Goal: Navigation & Orientation: Find specific page/section

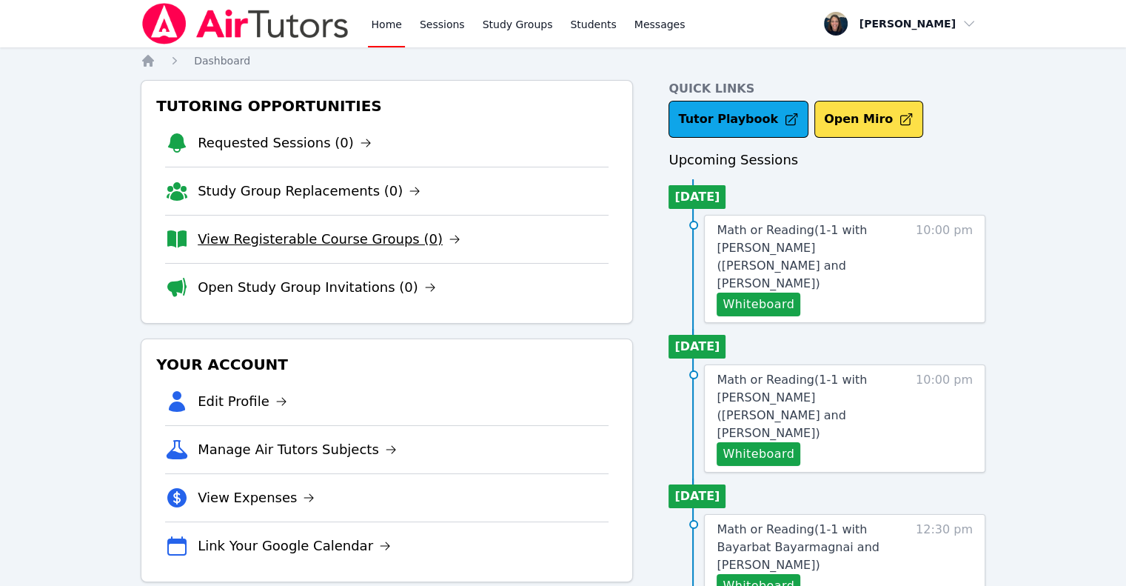
click at [364, 239] on link "View Registerable Course Groups (0)" at bounding box center [329, 239] width 263 height 21
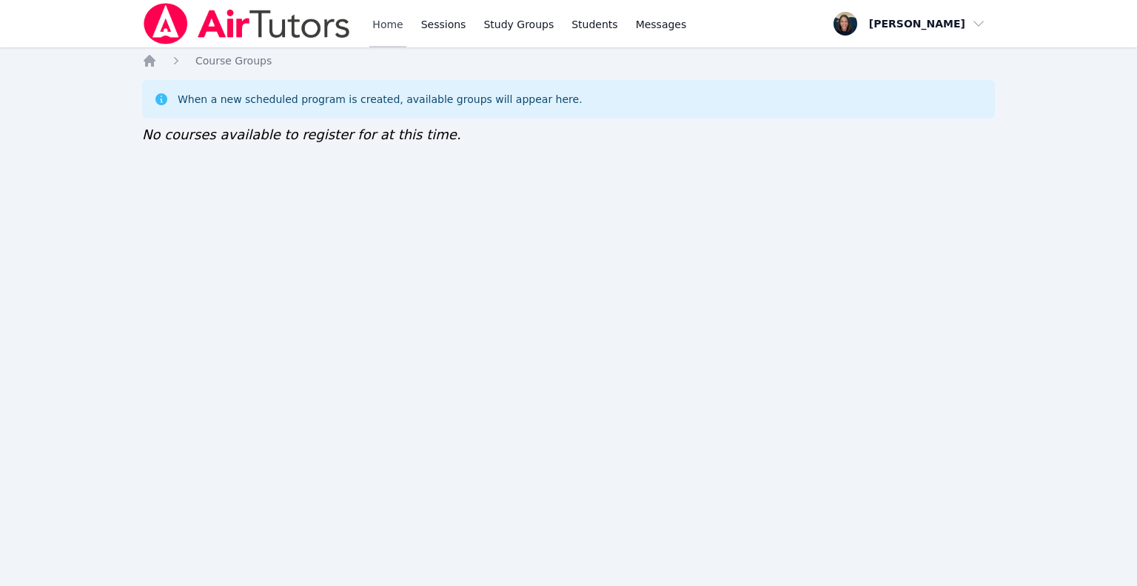
click at [395, 24] on link "Home" at bounding box center [387, 23] width 36 height 47
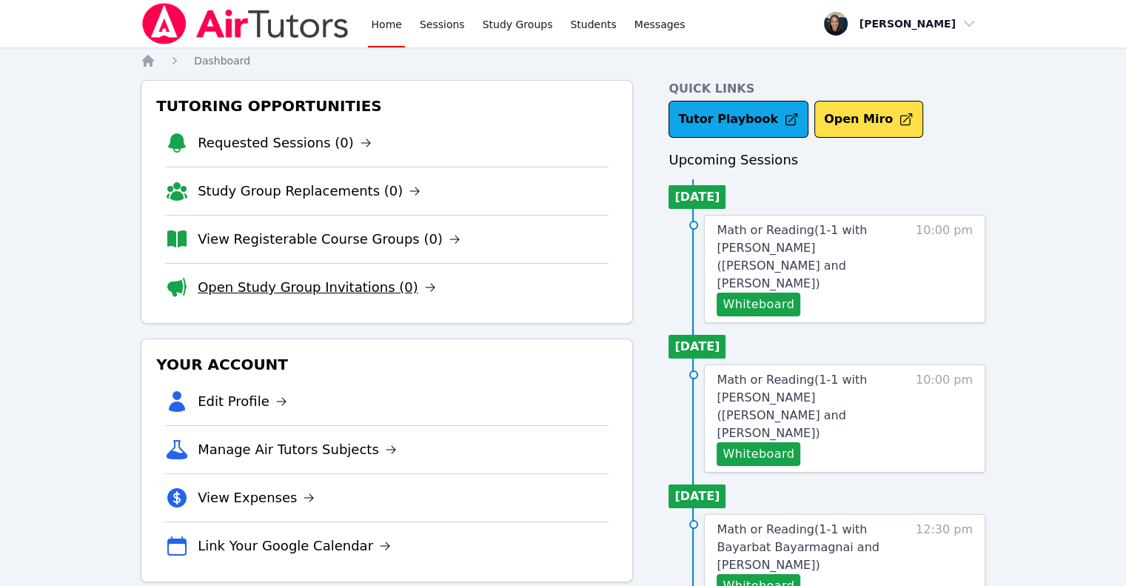
click at [284, 281] on link "Open Study Group Invitations (0)" at bounding box center [317, 287] width 238 height 21
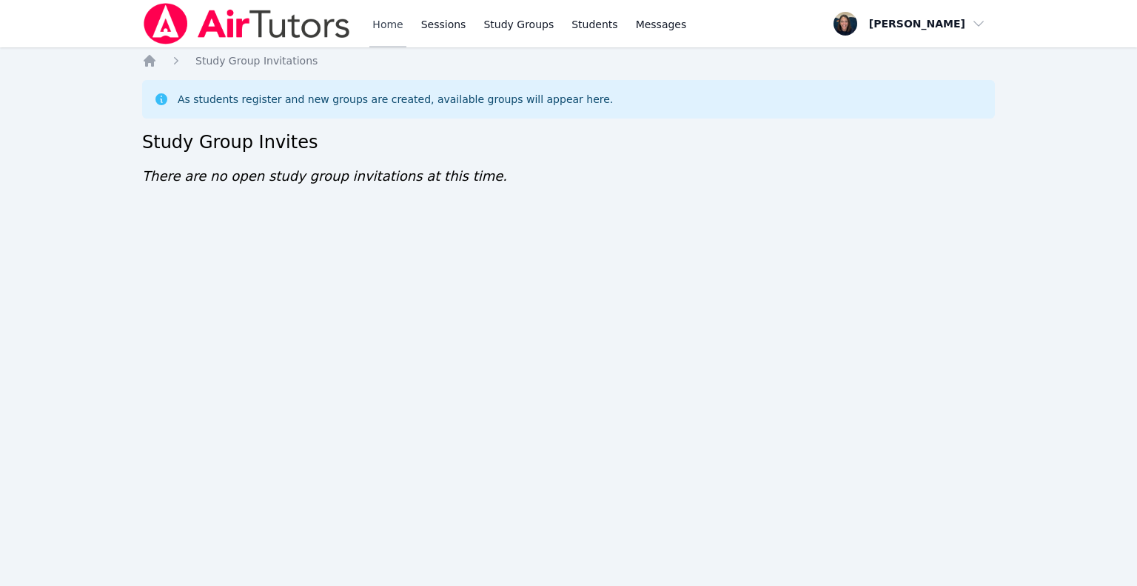
click at [391, 37] on link "Home" at bounding box center [387, 23] width 36 height 47
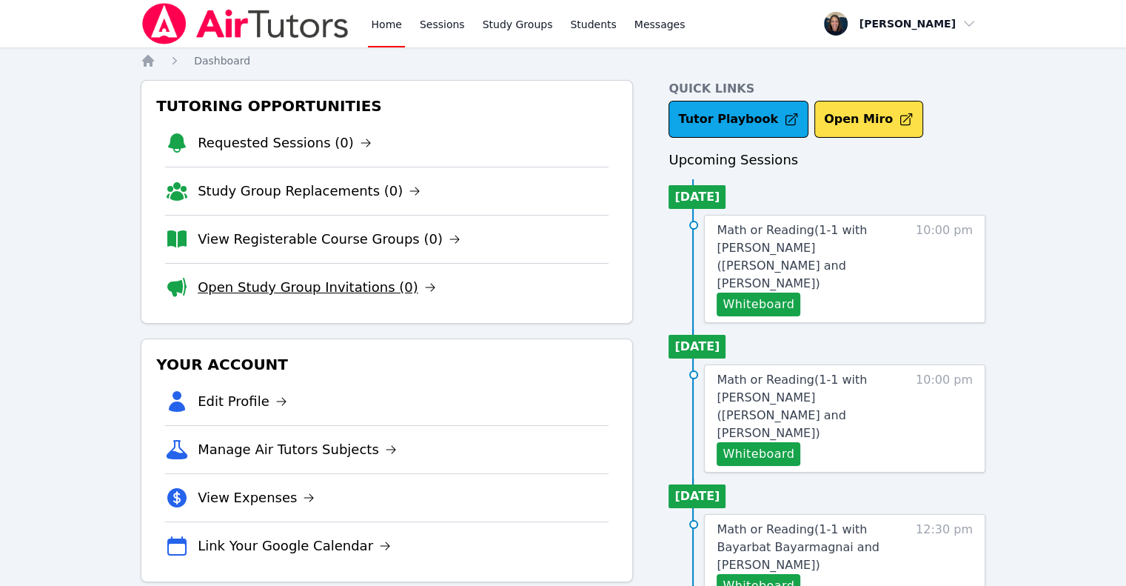
click at [312, 287] on link "Open Study Group Invitations (0)" at bounding box center [317, 287] width 238 height 21
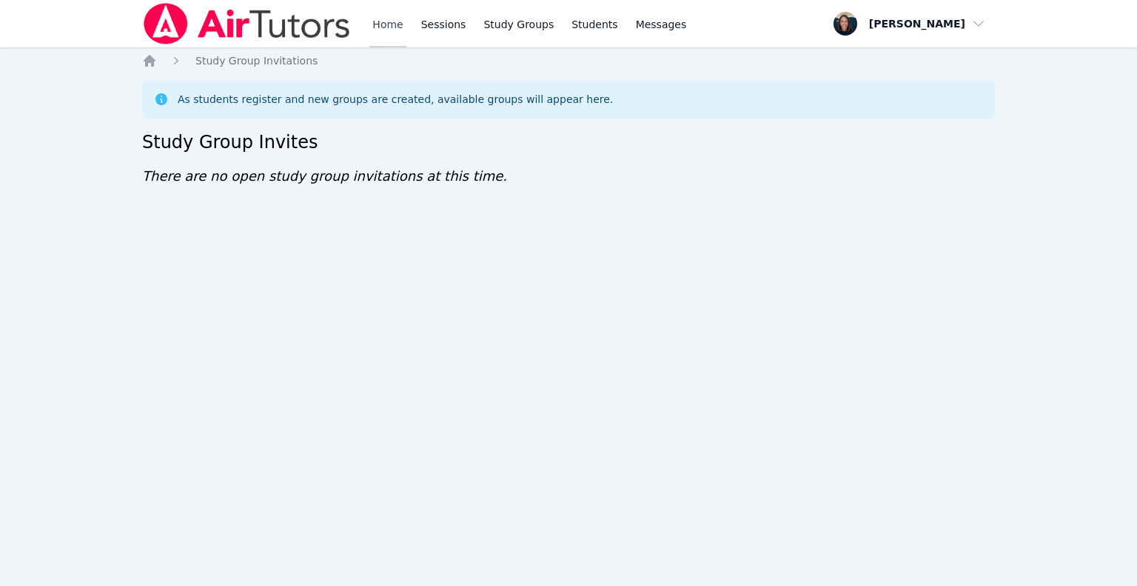
click at [379, 39] on link "Home" at bounding box center [387, 23] width 36 height 47
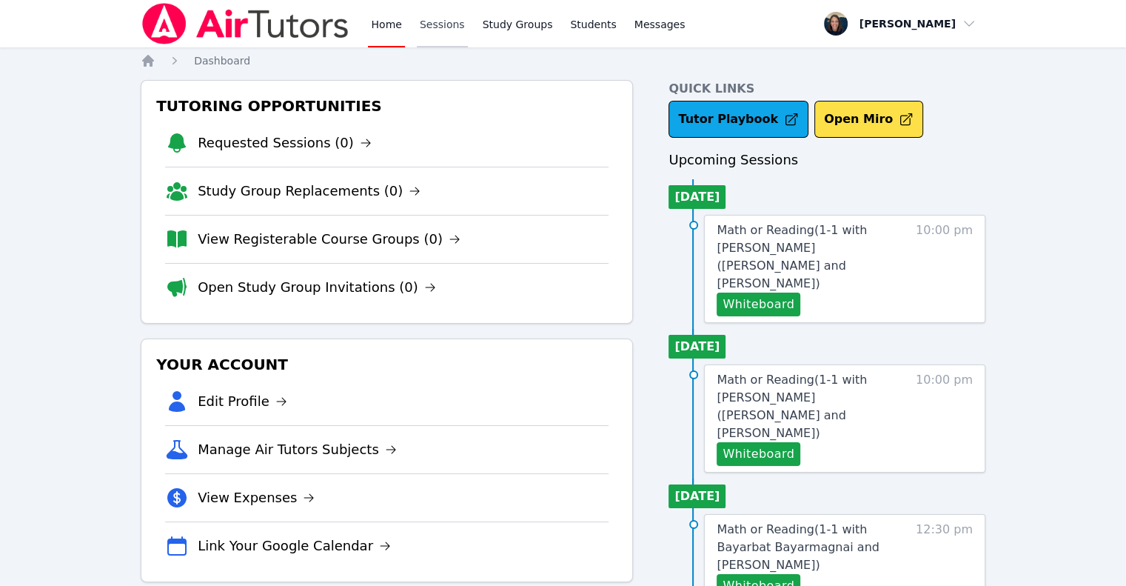
click at [443, 30] on link "Sessions" at bounding box center [442, 23] width 51 height 47
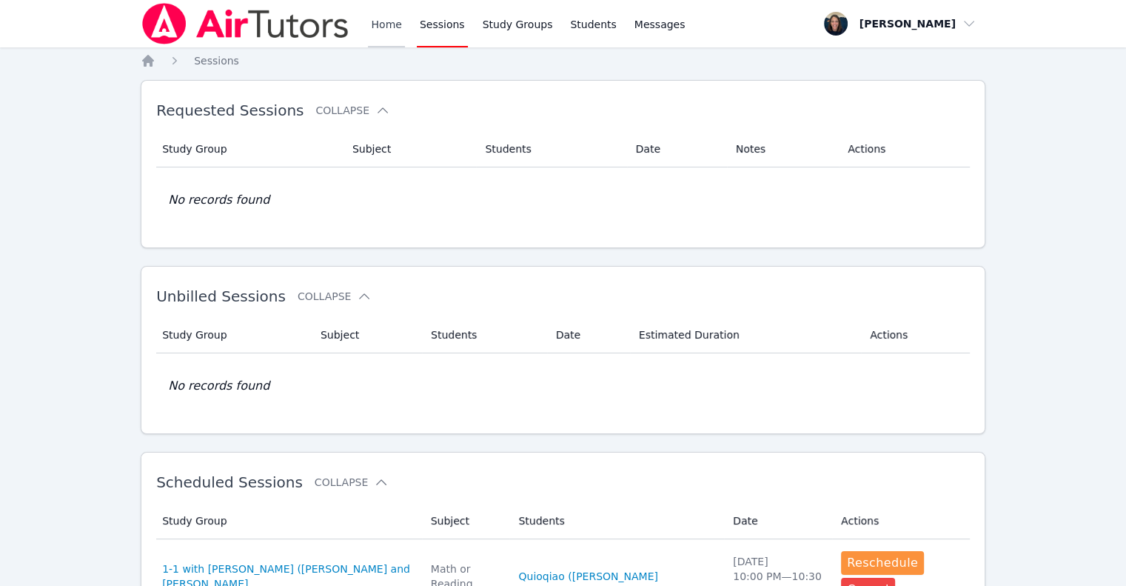
click at [373, 24] on link "Home" at bounding box center [386, 23] width 36 height 47
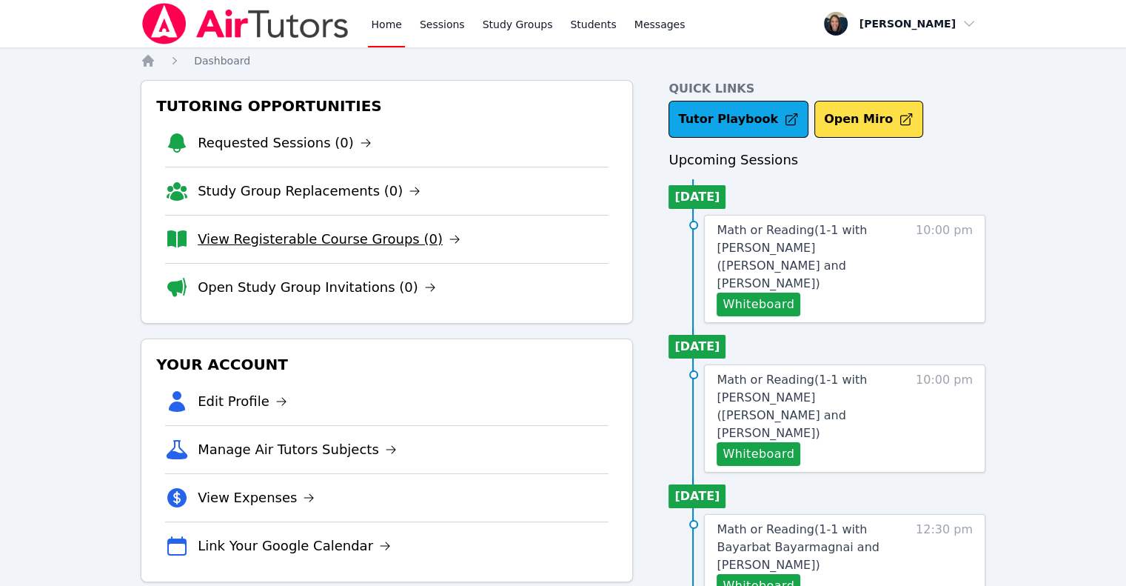
click at [285, 244] on link "View Registerable Course Groups (0)" at bounding box center [329, 239] width 263 height 21
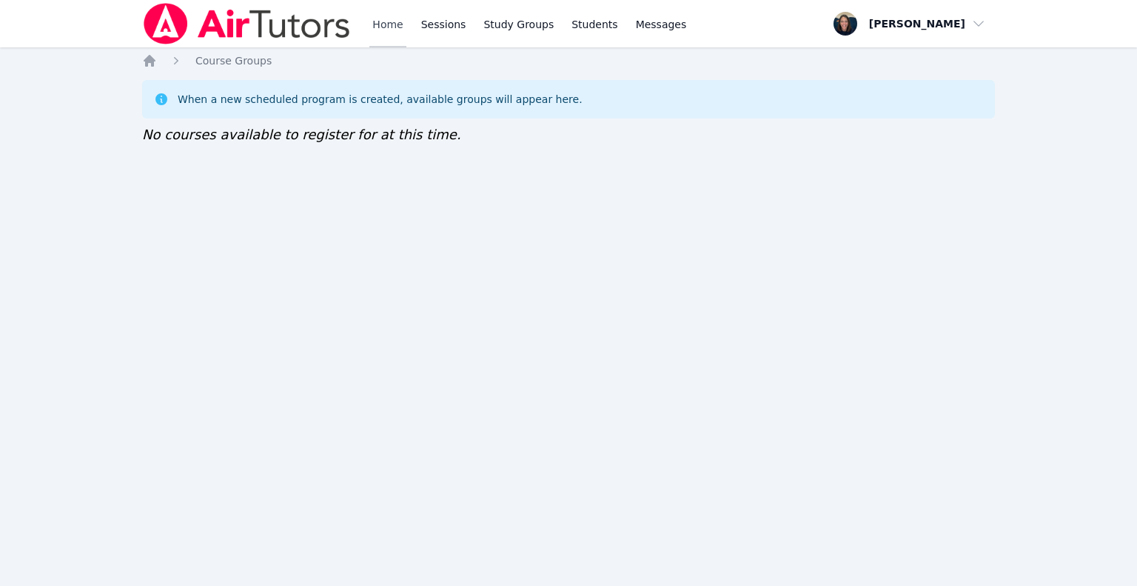
click at [388, 24] on link "Home" at bounding box center [387, 23] width 36 height 47
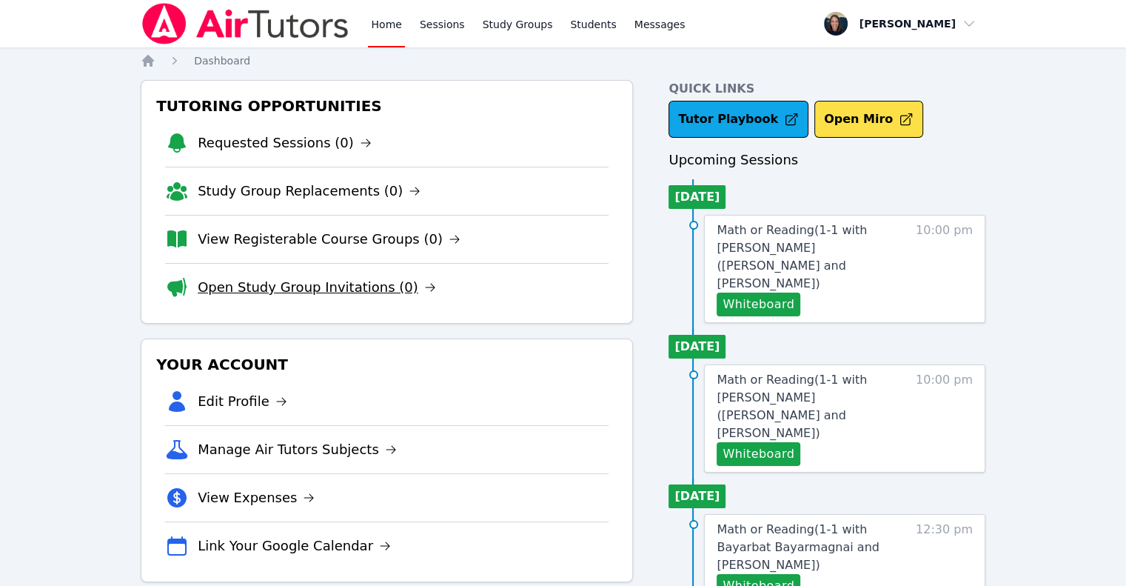
click at [299, 289] on link "Open Study Group Invitations (0)" at bounding box center [317, 287] width 238 height 21
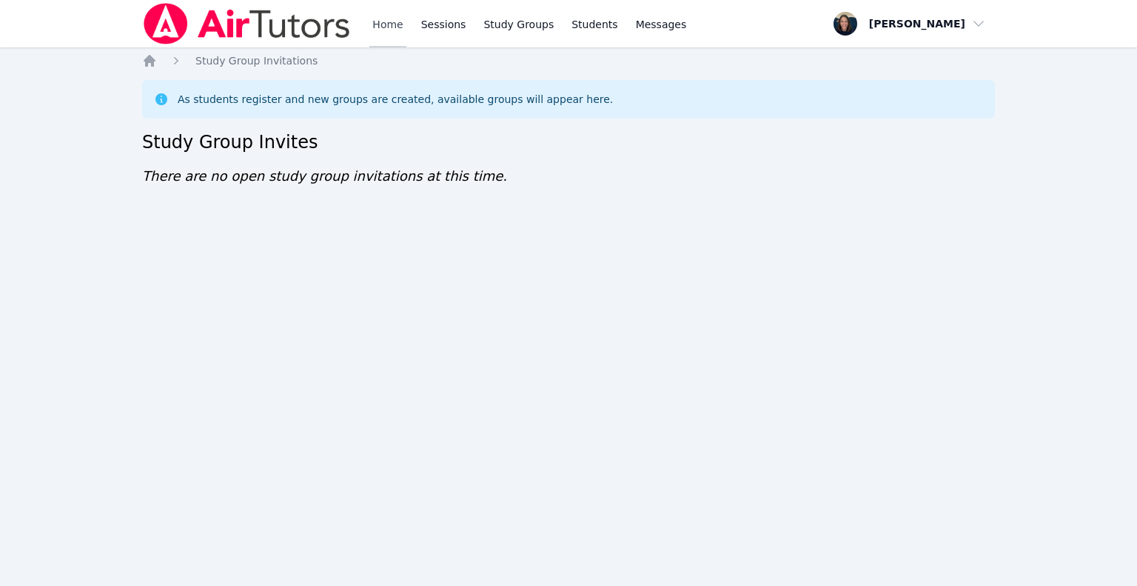
click at [389, 21] on link "Home" at bounding box center [387, 23] width 36 height 47
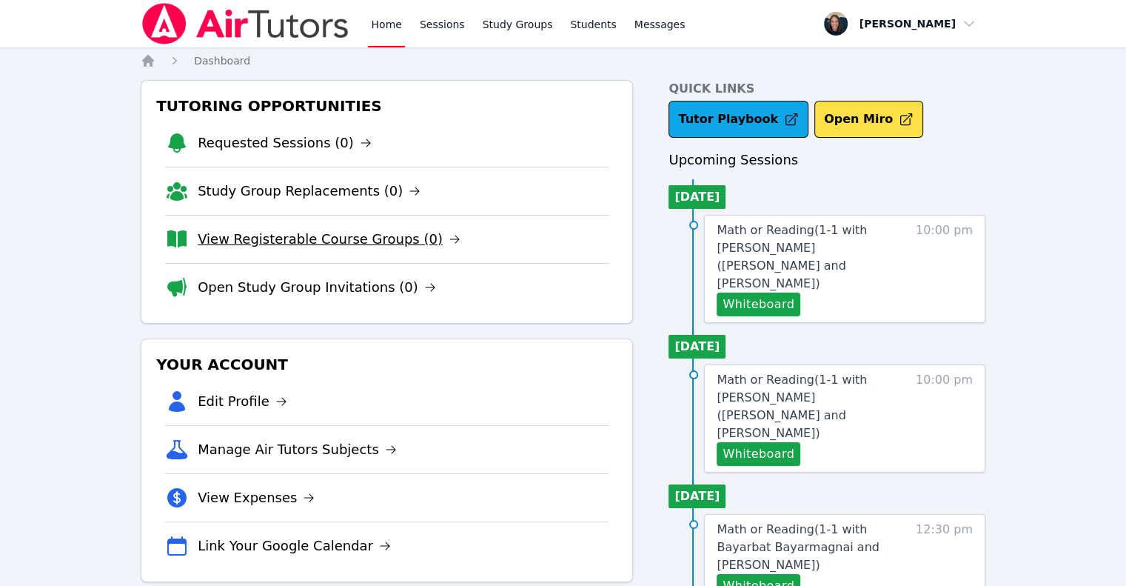
click at [328, 240] on link "View Registerable Course Groups (0)" at bounding box center [329, 239] width 263 height 21
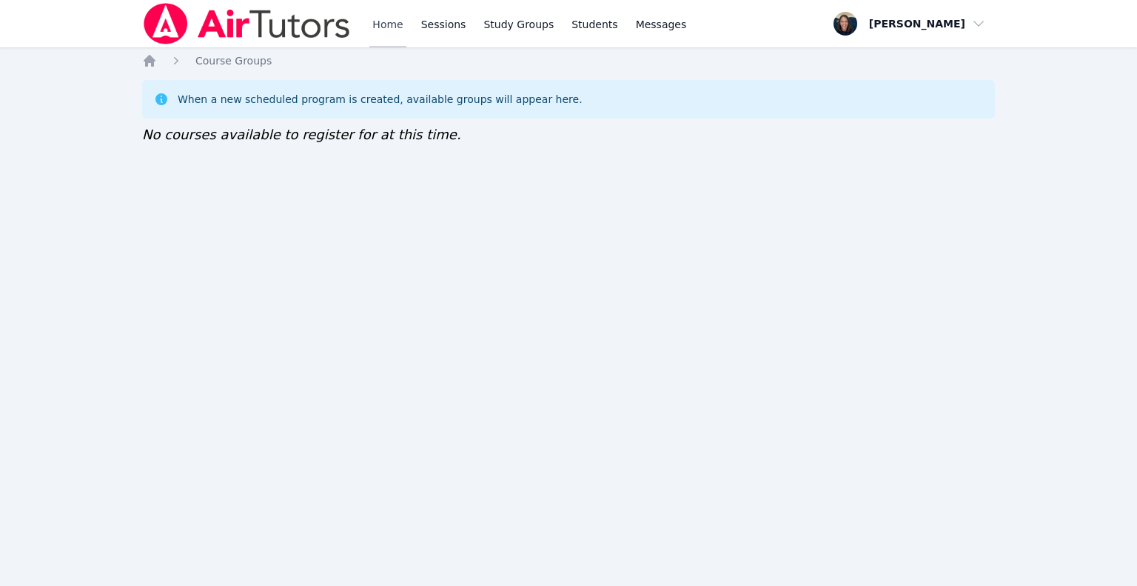
click at [382, 32] on link "Home" at bounding box center [387, 23] width 36 height 47
